Goal: Navigation & Orientation: Find specific page/section

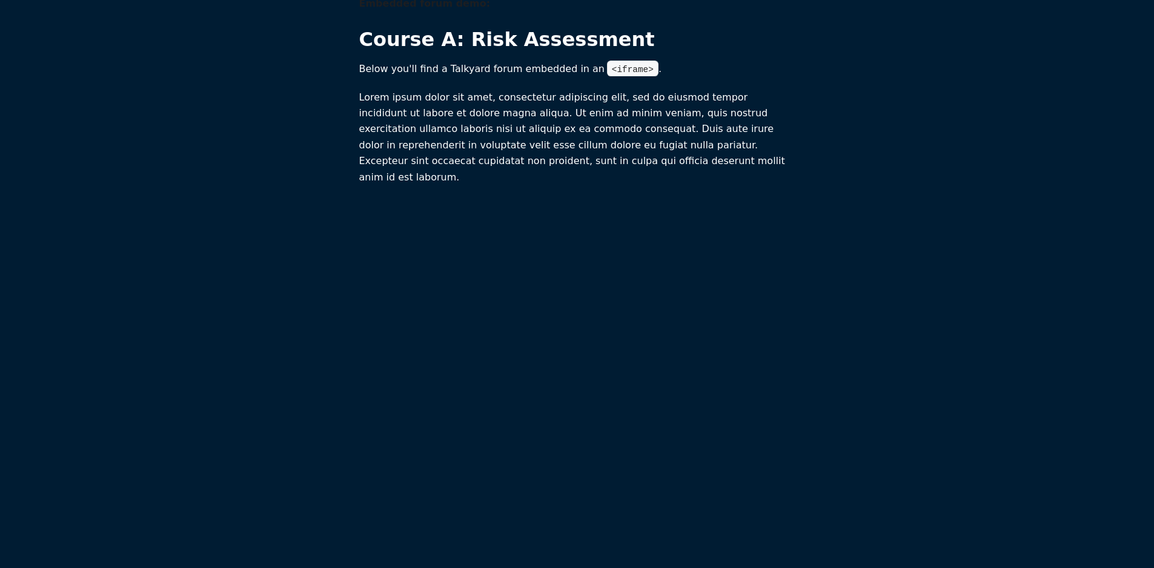
scroll to position [25, 0]
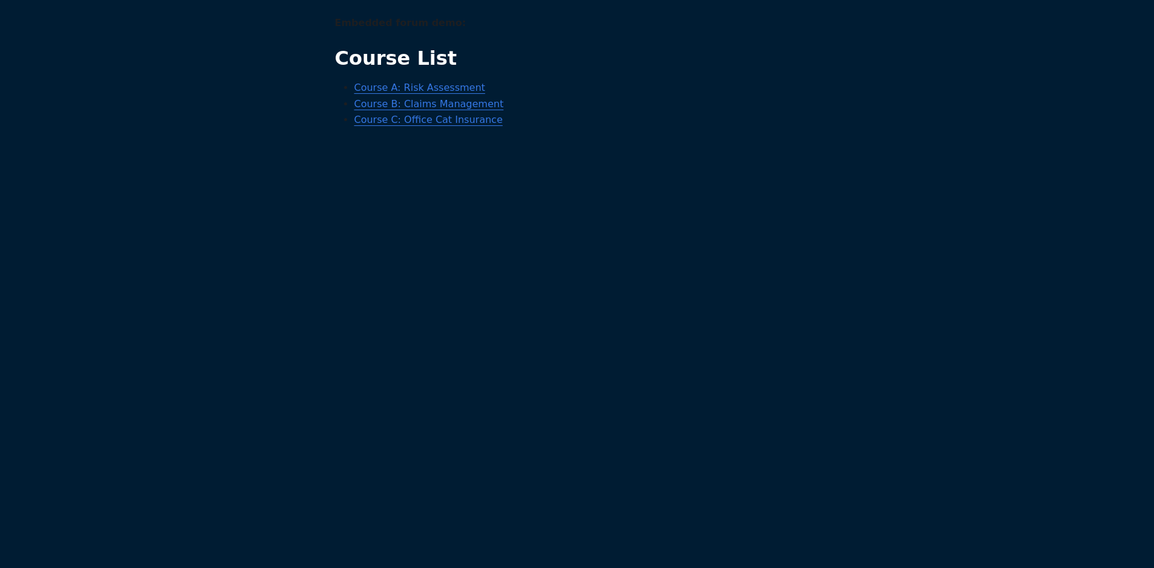
click at [413, 107] on link "Course B: Claims Management" at bounding box center [429, 104] width 150 height 12
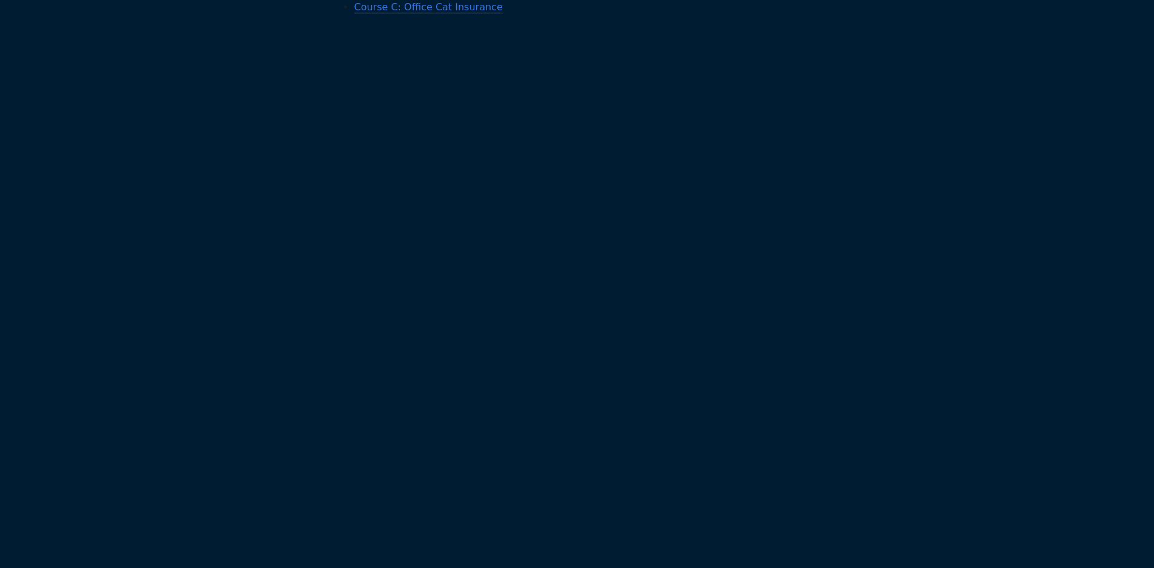
scroll to position [125, 0]
